Goal: Task Accomplishment & Management: Complete application form

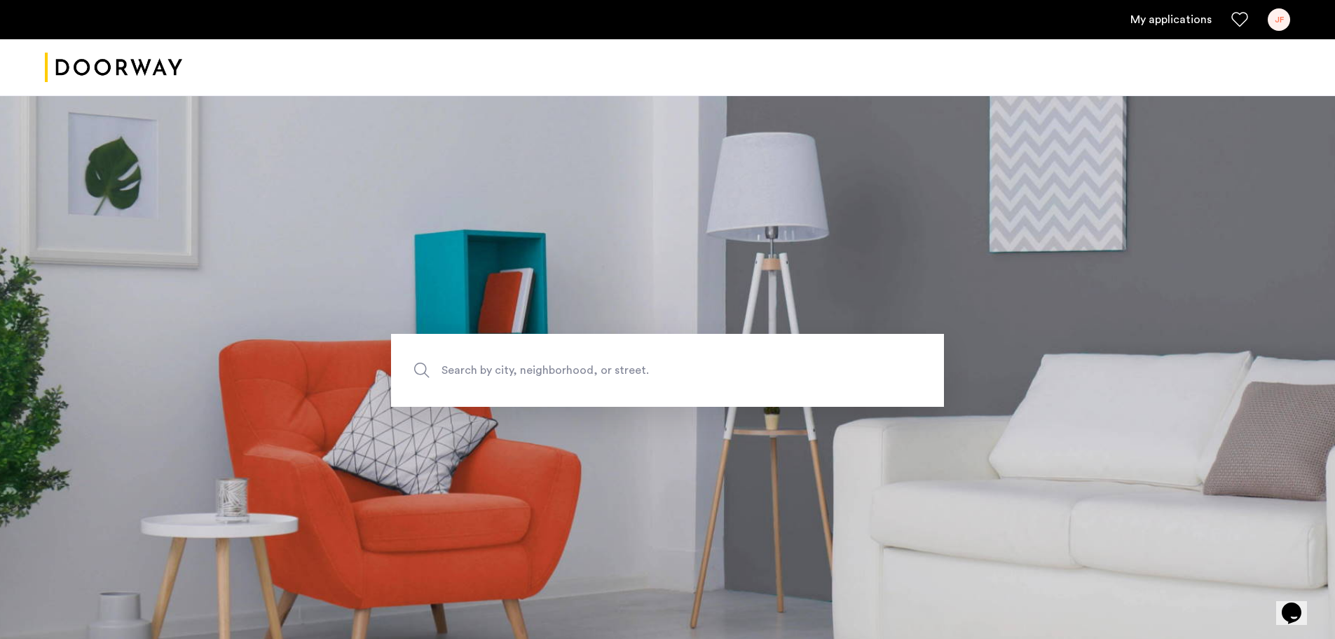
click at [1174, 19] on link "My applications" at bounding box center [1171, 19] width 81 height 17
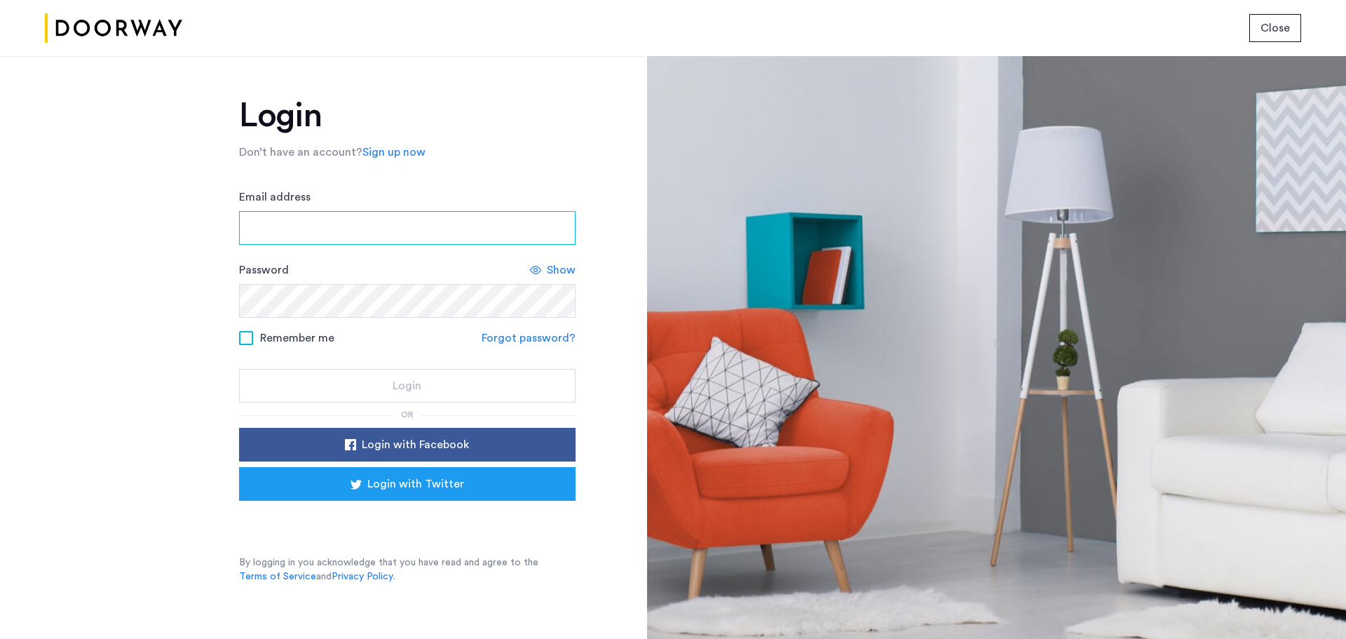
click at [408, 243] on input "Email address" at bounding box center [407, 228] width 336 height 34
type input "**********"
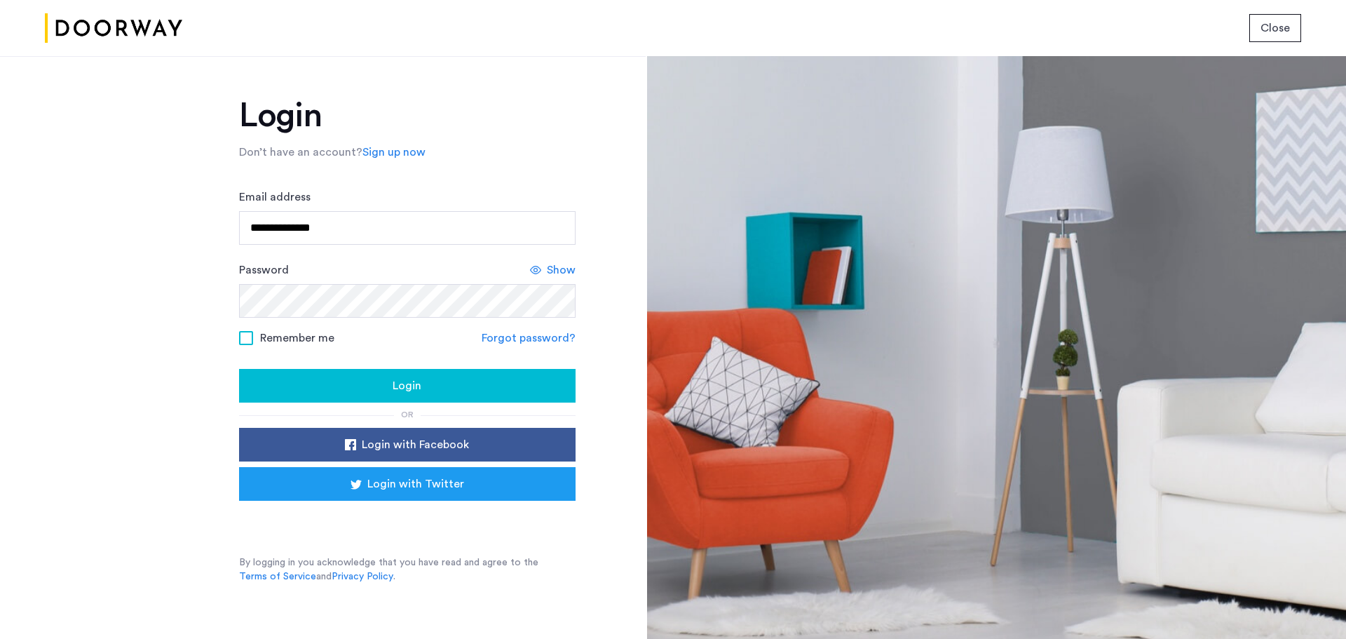
click at [299, 346] on span "Remember me" at bounding box center [297, 337] width 74 height 17
click at [335, 379] on div "Login" at bounding box center [407, 385] width 314 height 17
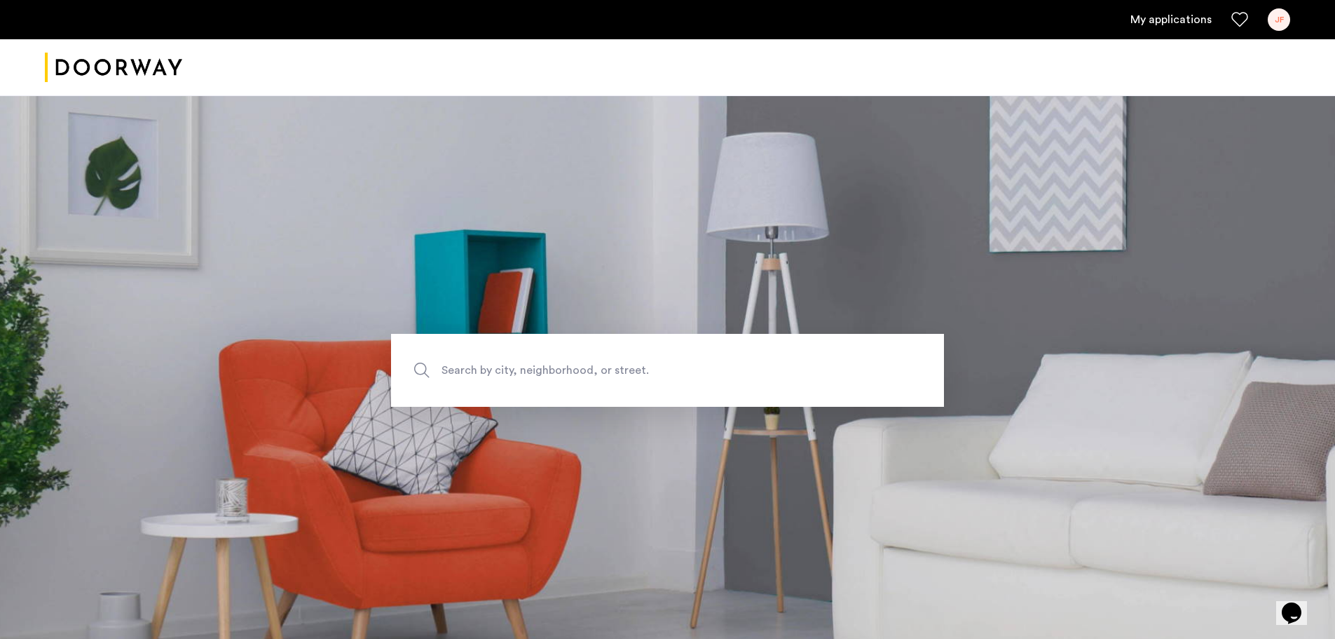
click at [1166, 21] on link "My applications" at bounding box center [1171, 19] width 81 height 17
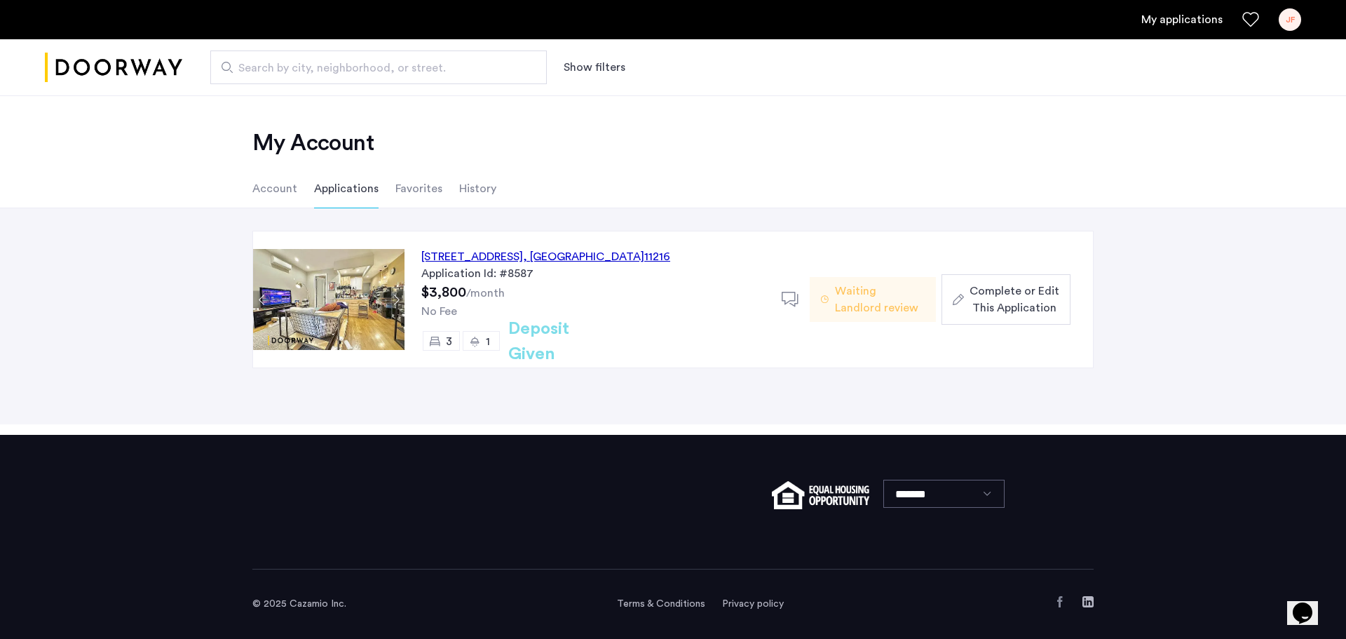
click at [986, 308] on span "Complete or Edit This Application" at bounding box center [1014, 299] width 90 height 34
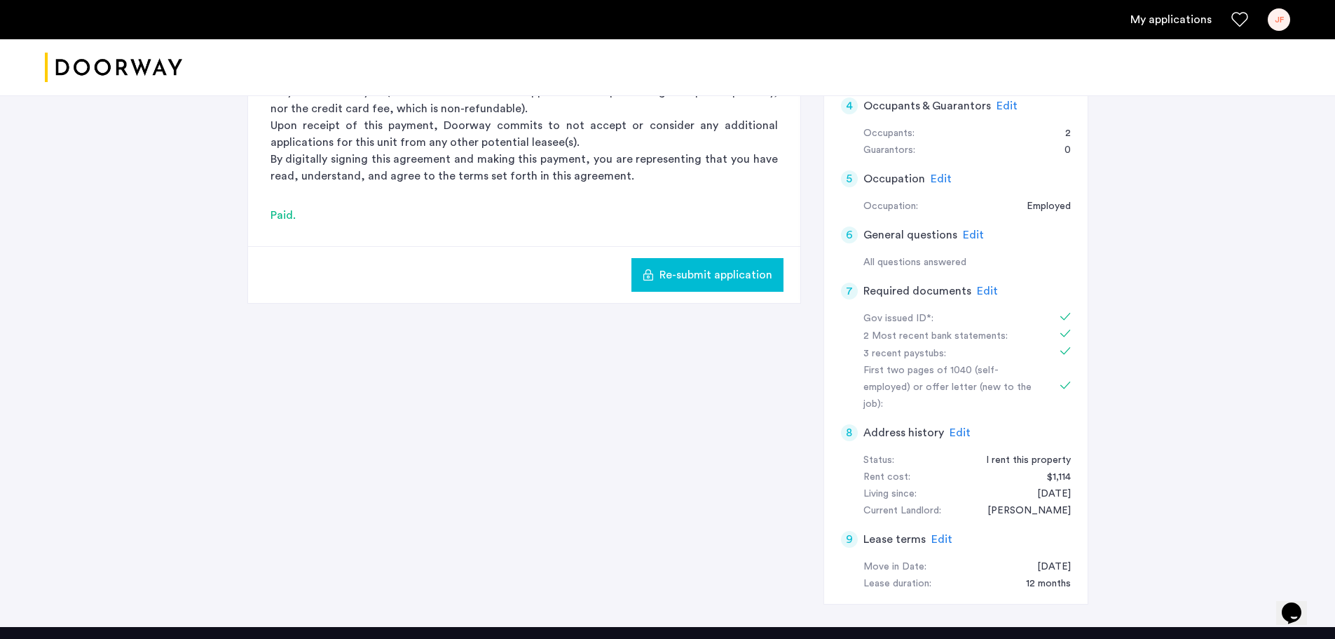
scroll to position [428, 0]
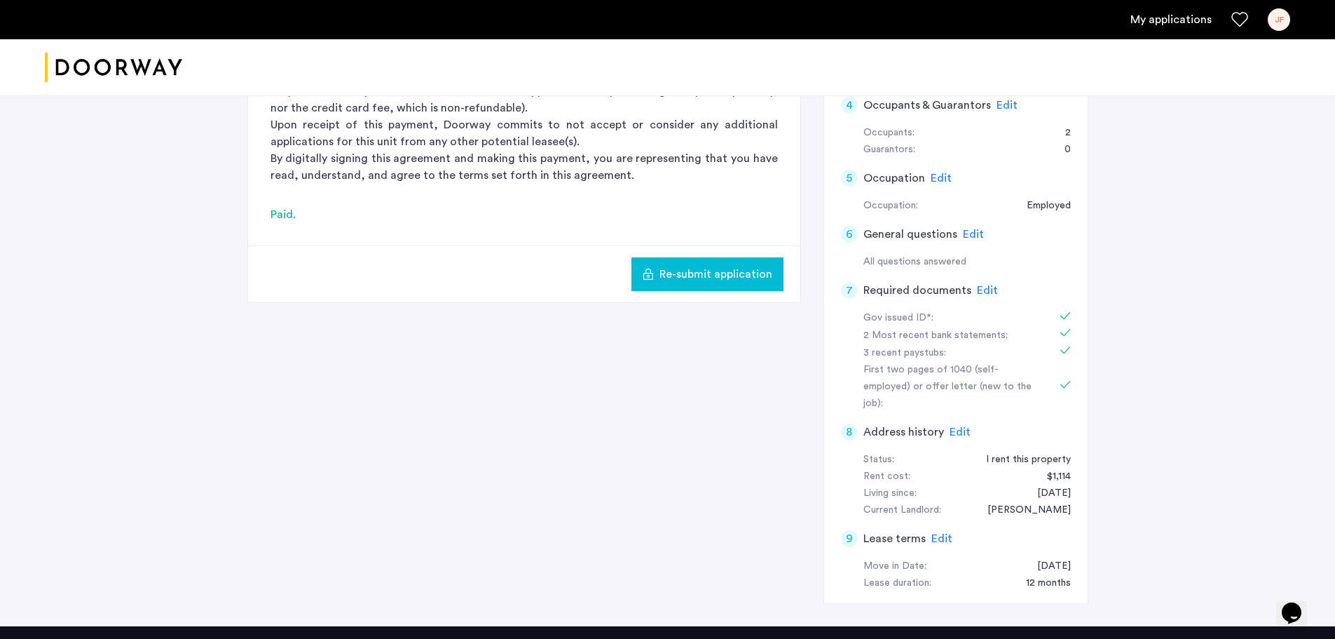
click at [983, 292] on span "Edit" at bounding box center [987, 290] width 21 height 11
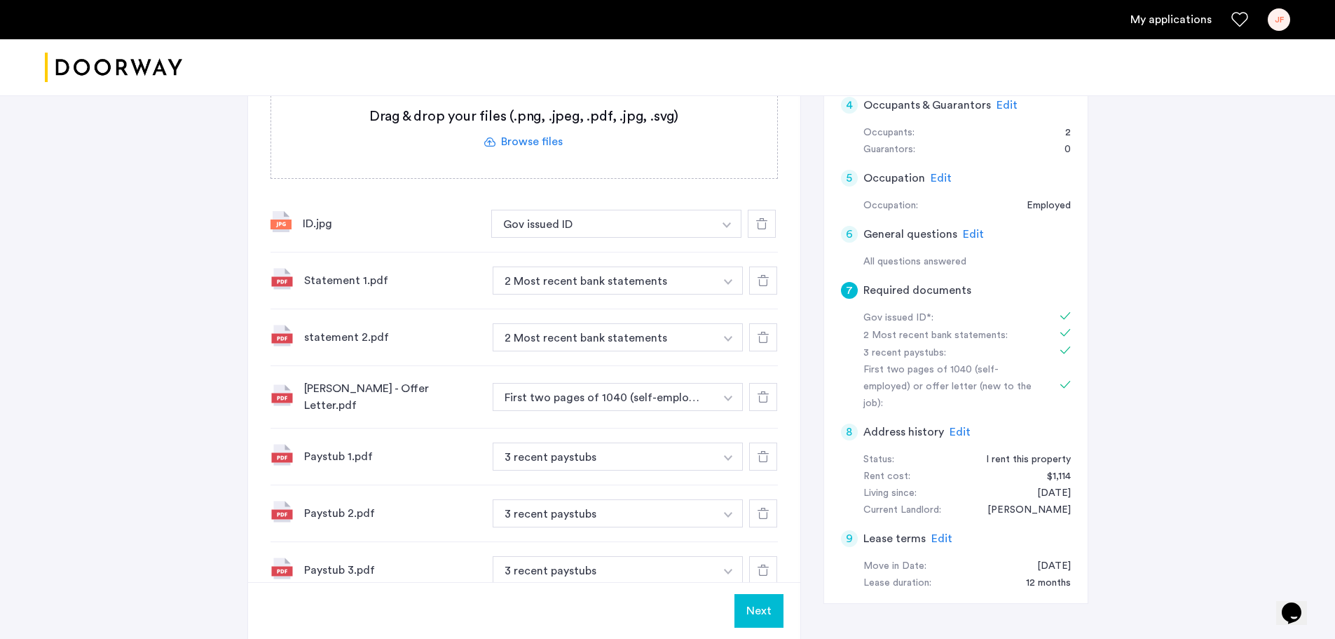
click at [759, 396] on icon at bounding box center [763, 396] width 11 height 11
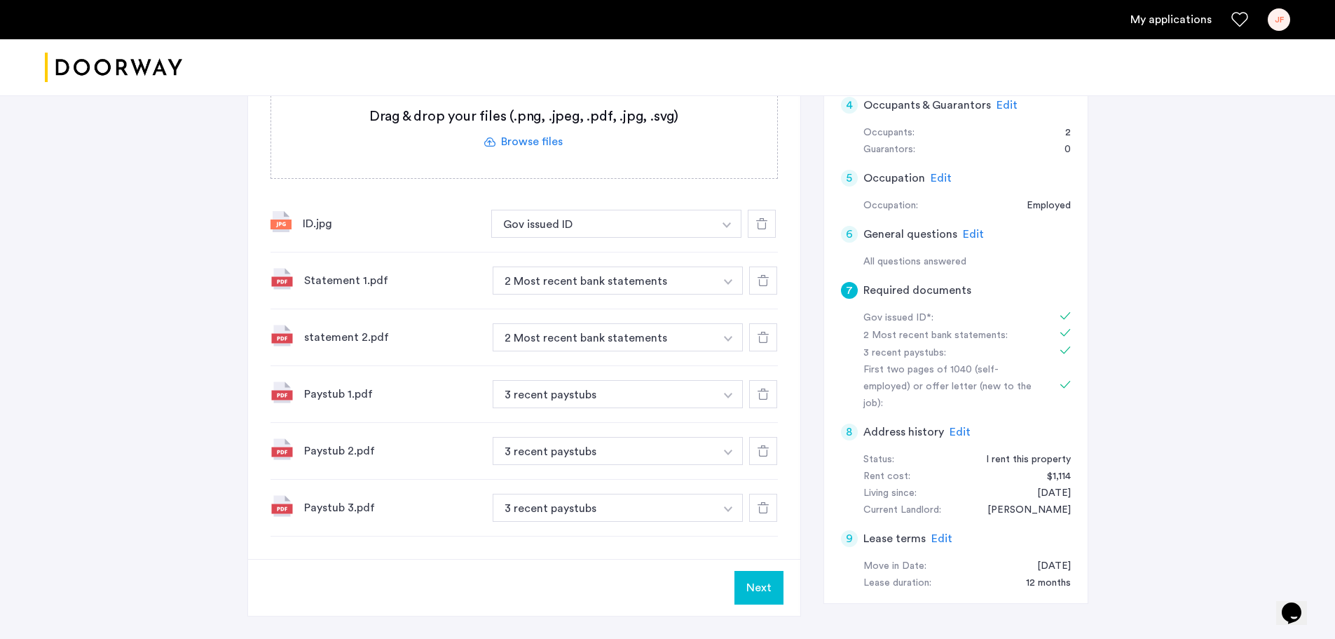
click at [540, 146] on label at bounding box center [524, 129] width 506 height 100
click at [0, 0] on input "file" at bounding box center [0, 0] width 0 height 0
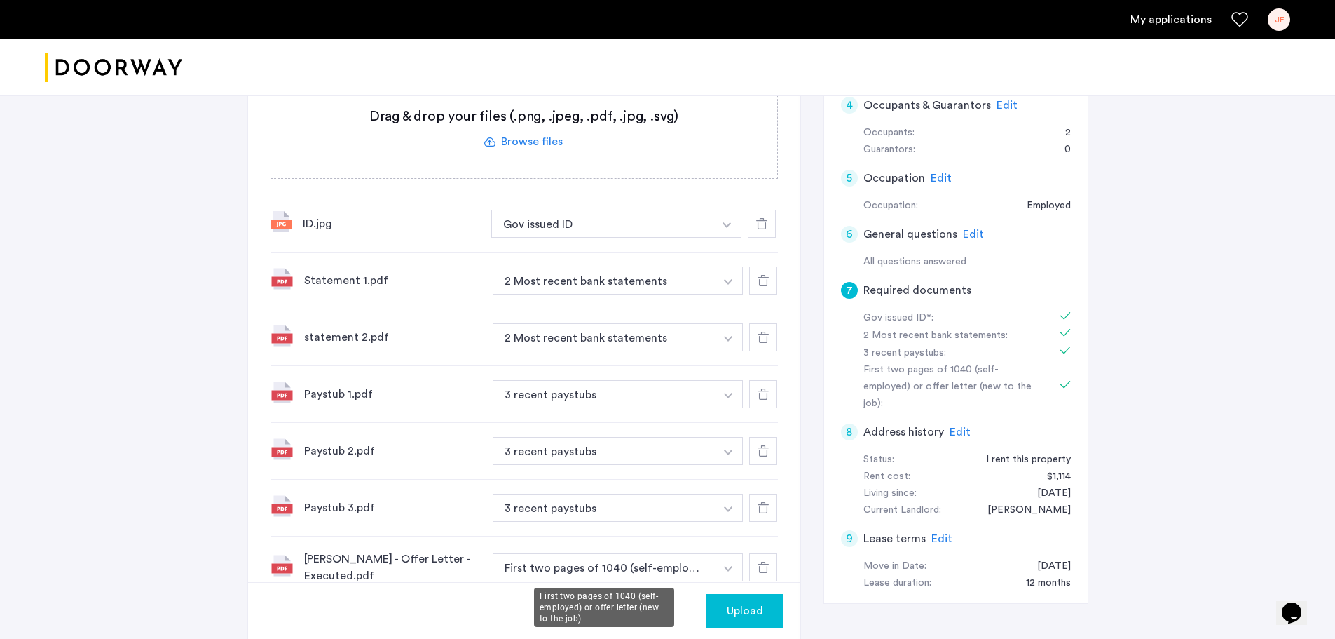
click at [593, 561] on button "First two pages of 1040 (self-employed) or offer letter (new to the job)" at bounding box center [604, 567] width 223 height 28
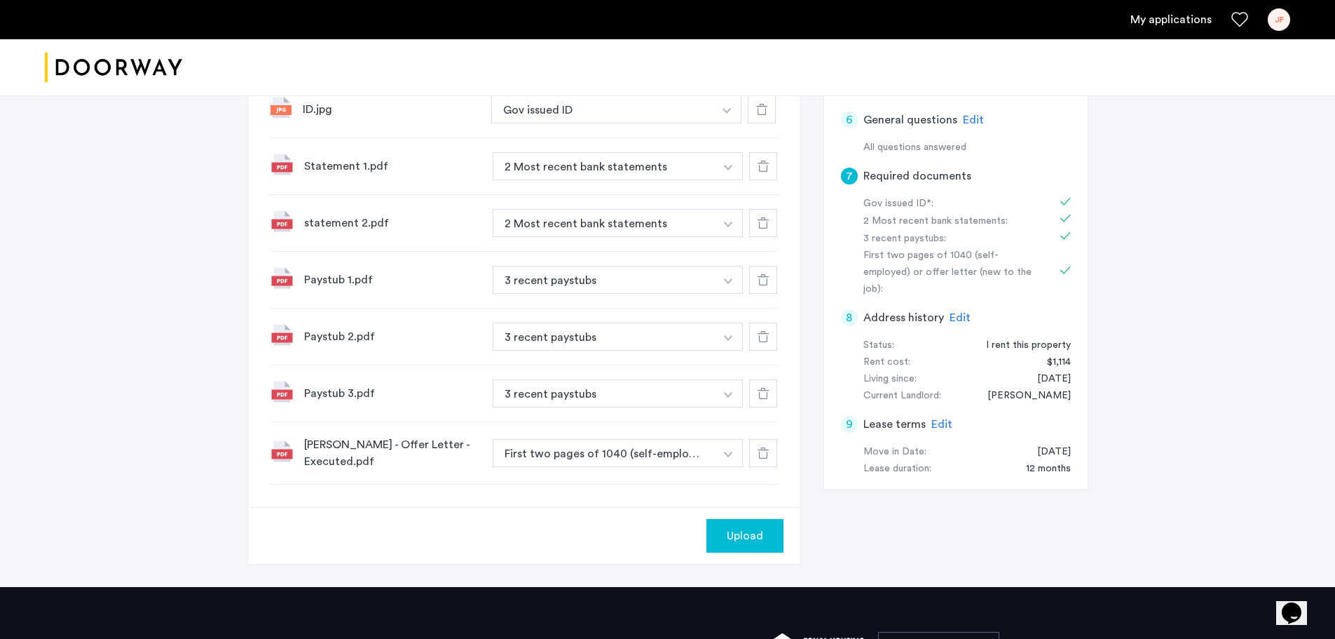
scroll to position [547, 0]
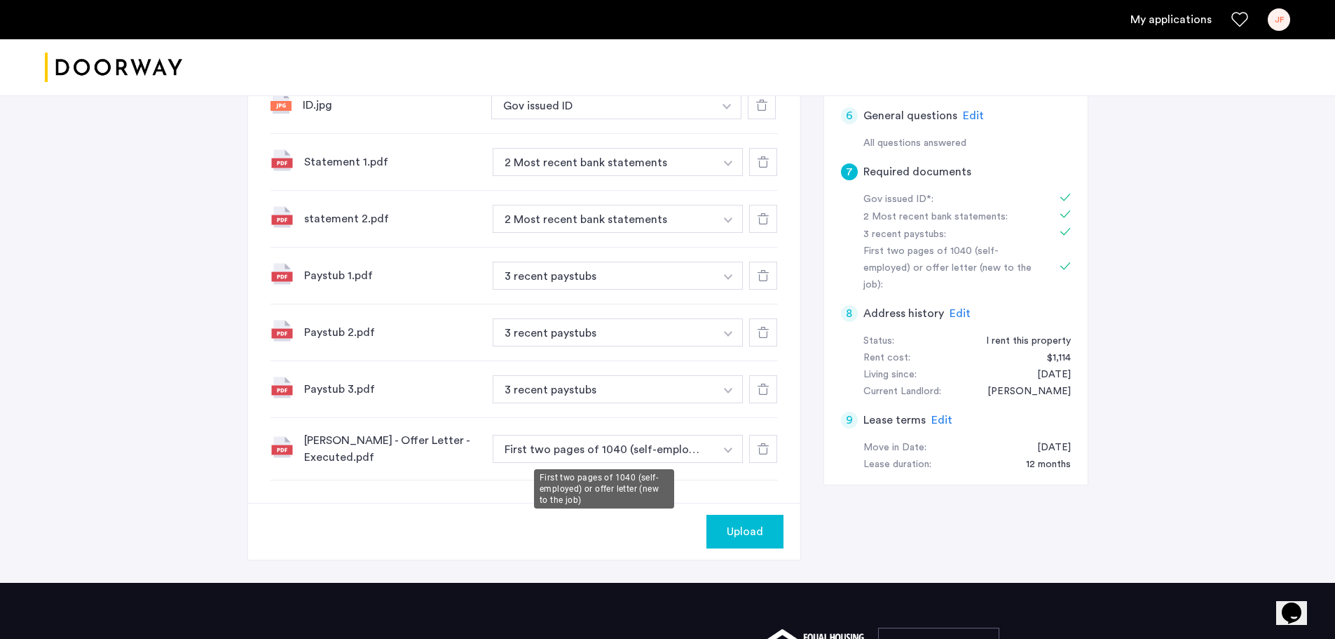
click at [688, 451] on button "First two pages of 1040 (self-employed) or offer letter (new to the job)" at bounding box center [604, 449] width 223 height 28
click at [726, 109] on img "button" at bounding box center [727, 107] width 8 height 6
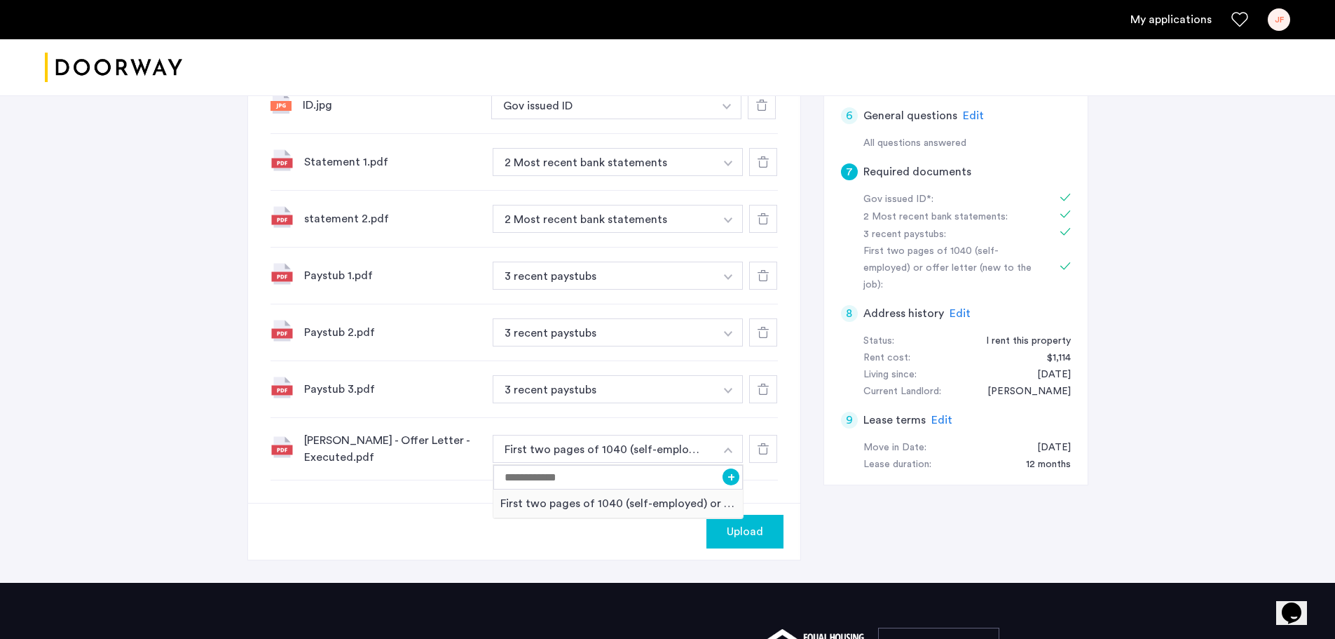
click at [726, 448] on img "button" at bounding box center [728, 450] width 8 height 6
click at [732, 533] on span "Upload" at bounding box center [745, 531] width 36 height 17
